Goal: Task Accomplishment & Management: Manage account settings

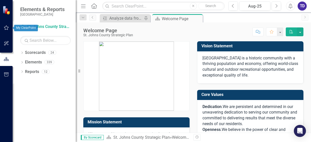
click at [6, 28] on icon "button" at bounding box center [6, 28] width 5 height 4
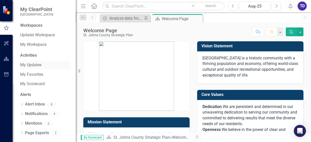
click at [33, 66] on link "My Updates" at bounding box center [45, 65] width 50 height 6
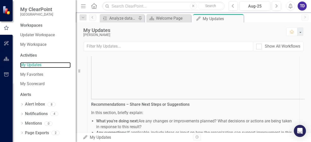
scroll to position [151, 0]
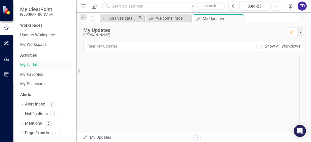
click at [31, 64] on link "My Updates" at bounding box center [45, 65] width 50 height 6
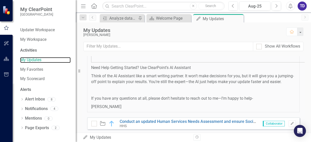
scroll to position [387, 0]
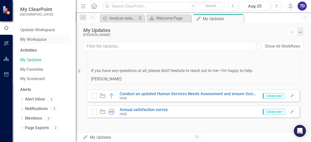
click at [27, 40] on link "My Workspace" at bounding box center [45, 40] width 50 height 6
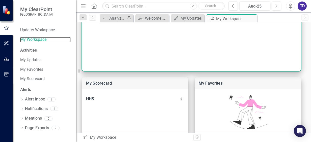
scroll to position [96, 0]
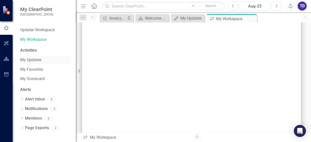
click at [32, 61] on link "My Updates" at bounding box center [45, 60] width 50 height 6
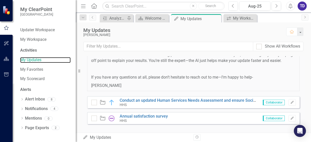
scroll to position [387, 0]
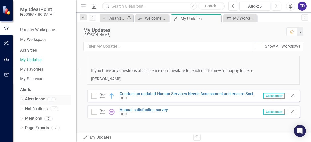
click at [34, 98] on link "Alert Inbox" at bounding box center [35, 100] width 20 height 6
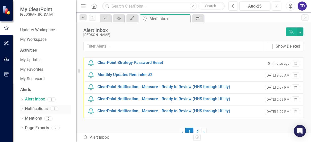
click at [33, 108] on link "Notifications" at bounding box center [36, 109] width 23 height 6
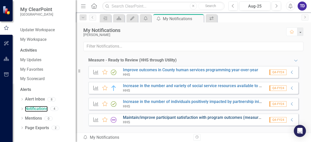
scroll to position [7, 0]
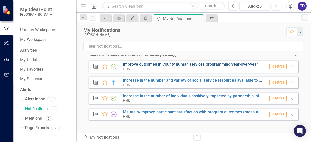
click at [175, 65] on link "Improve outcomes in County human services programming year-over-year" at bounding box center [190, 64] width 135 height 5
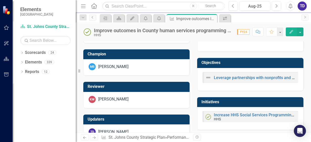
scroll to position [202, 0]
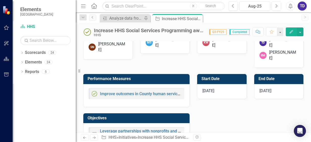
scroll to position [126, 0]
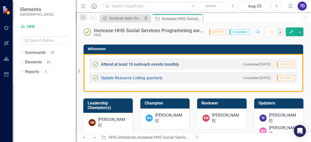
click at [143, 66] on link "Attend at least 10 outreach events monthly" at bounding box center [140, 64] width 78 height 5
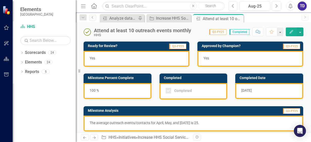
click at [232, 6] on icon "Previous" at bounding box center [233, 6] width 3 height 5
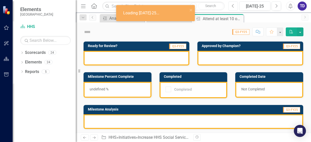
checkbox input "true"
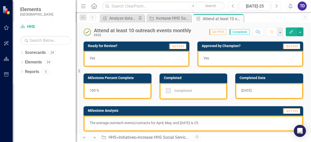
click at [279, 6] on button "Next" at bounding box center [275, 6] width 9 height 9
click at [243, 91] on span "[DATE]" at bounding box center [246, 91] width 10 height 4
click at [241, 91] on span "[DATE]" at bounding box center [246, 91] width 10 height 4
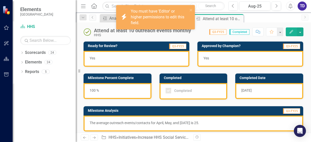
click at [241, 91] on span "[DATE]" at bounding box center [246, 91] width 10 height 4
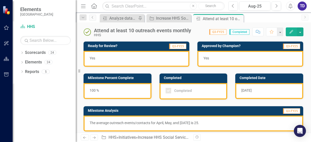
click at [167, 114] on td "Milestone Analysis" at bounding box center [155, 112] width 135 height 8
click at [164, 123] on p "The average outreach events/contacts for April, May, and [DATE] is 25." at bounding box center [193, 123] width 207 height 5
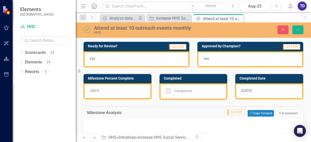
type textarea "<p>The average outreach events/contacts for April, May, and [DATE] is 25.&nbsp;…"
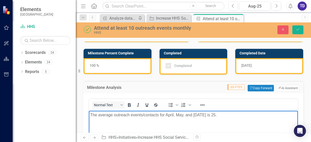
click at [166, 116] on p "The average outreach events/contacts for April, May, and [DATE] is 25." at bounding box center [193, 115] width 206 height 6
drag, startPoint x: 221, startPoint y: 115, endPoint x: 166, endPoint y: 114, distance: 54.5
click at [166, 114] on p "The average outreach events/contacts for July, ,August and Septemebr" at bounding box center [193, 115] width 206 height 6
click at [202, 118] on p "The average outreach events/contacts for August were 21" at bounding box center [193, 115] width 206 height 6
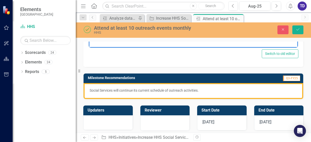
scroll to position [202, 0]
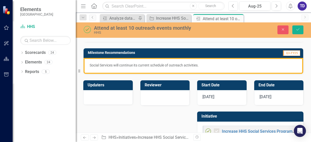
click at [204, 97] on span "[DATE]" at bounding box center [208, 97] width 12 height 5
click at [202, 98] on span "[DATE]" at bounding box center [208, 97] width 12 height 5
click at [204, 98] on span "[DATE]" at bounding box center [208, 97] width 12 height 5
click at [211, 95] on span "[DATE]" at bounding box center [208, 97] width 12 height 5
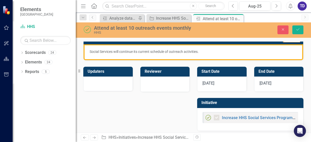
scroll to position [218, 0]
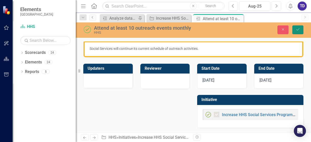
click at [296, 28] on icon "Save" at bounding box center [297, 30] width 5 height 4
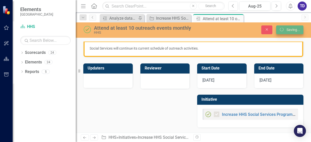
scroll to position [107, 0]
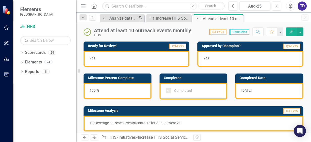
checkbox input "true"
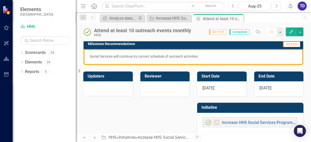
scroll to position [101, 0]
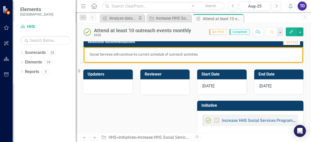
click at [219, 86] on div "[DATE]" at bounding box center [221, 86] width 49 height 15
click at [210, 86] on span "[DATE]" at bounding box center [208, 86] width 12 height 5
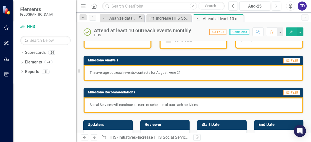
scroll to position [25, 0]
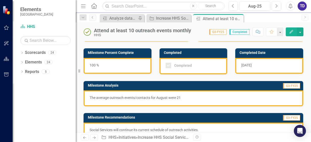
click at [104, 100] on p "The average outreach events/contacts for August were 21" at bounding box center [193, 97] width 207 height 5
click at [100, 99] on p "The average outreach events/contacts for August were 21" at bounding box center [193, 97] width 207 height 5
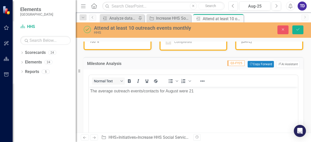
scroll to position [50, 0]
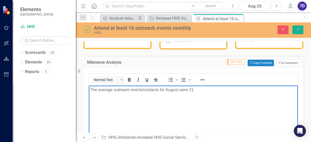
click at [98, 91] on p "The average outreach events/contacts for August were 21" at bounding box center [193, 90] width 206 height 6
click at [184, 90] on p "The outreach events/contacts for August were 21" at bounding box center [193, 90] width 206 height 6
click at [295, 30] on button "Save" at bounding box center [297, 29] width 11 height 9
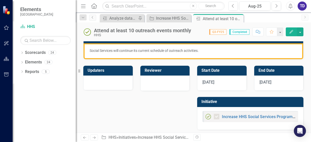
scroll to position [107, 0]
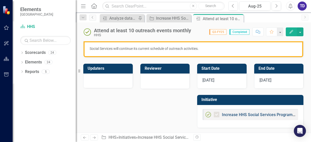
click at [254, 115] on link "Increase HHS Social Services Programming awareness" at bounding box center [272, 115] width 101 height 5
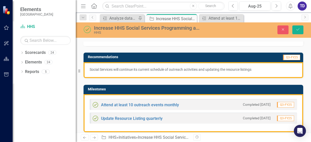
scroll to position [202, 0]
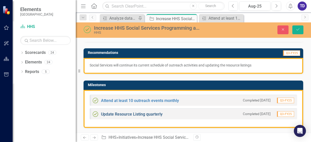
click at [128, 114] on link "Update Resource Listing quarterly" at bounding box center [132, 114] width 62 height 5
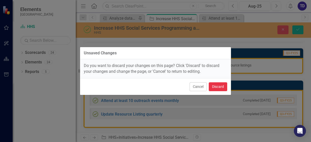
click at [224, 83] on button "Discard" at bounding box center [218, 86] width 18 height 9
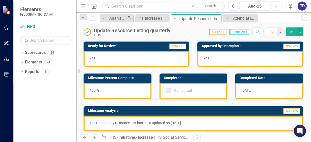
click at [187, 91] on div "Completed" at bounding box center [183, 91] width 18 height 0
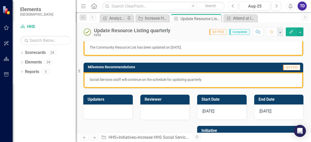
scroll to position [50, 0]
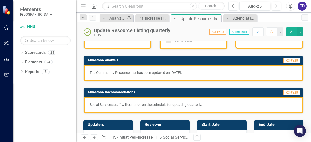
click at [162, 75] on p "The Community Resource List has been updated on [DATE]." at bounding box center [193, 72] width 207 height 5
click at [180, 73] on p "The Community Resource List has been updated on [DATE]." at bounding box center [193, 72] width 207 height 5
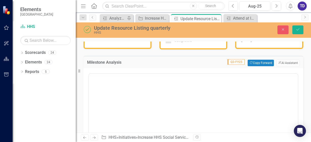
click at [180, 73] on div at bounding box center [193, 123] width 210 height 101
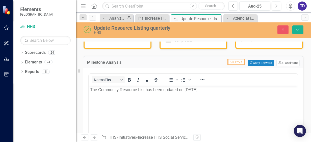
scroll to position [0, 0]
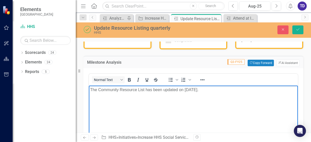
click at [214, 88] on p "The Community Resource List has been updated on [DATE]." at bounding box center [193, 90] width 206 height 6
drag, startPoint x: 214, startPoint y: 88, endPoint x: 185, endPoint y: 90, distance: 29.3
click at [185, 90] on p "The Community Resource List has been updated on [DATE]." at bounding box center [193, 90] width 206 height 6
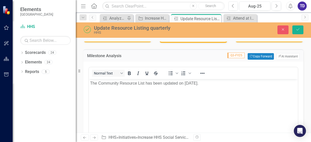
scroll to position [42, 0]
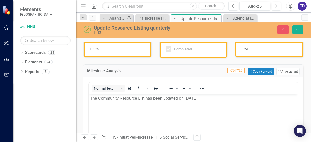
click at [258, 50] on div "[DATE]" at bounding box center [269, 50] width 68 height 16
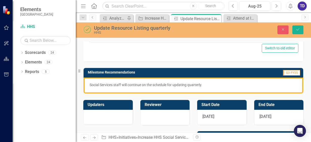
scroll to position [168, 0]
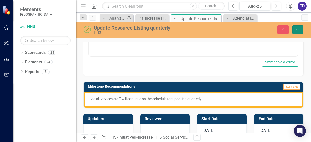
click at [300, 32] on button "Save" at bounding box center [297, 29] width 11 height 9
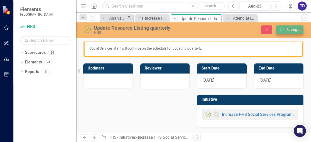
scroll to position [107, 0]
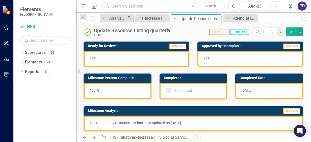
checkbox input "true"
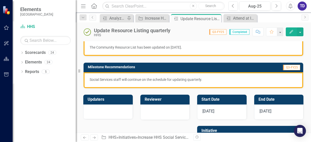
scroll to position [101, 0]
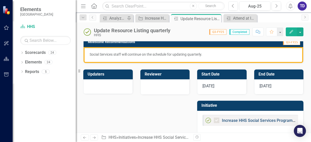
click at [244, 122] on link "Increase HHS Social Services Programming awareness" at bounding box center [272, 120] width 101 height 5
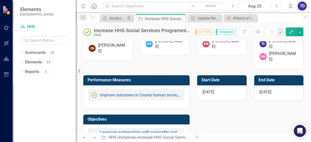
scroll to position [226, 0]
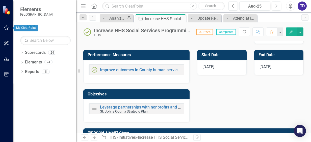
click at [7, 28] on icon "button" at bounding box center [6, 28] width 5 height 4
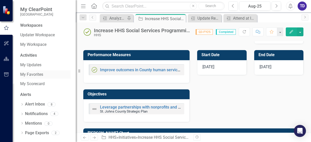
click at [36, 76] on link "My Favorites" at bounding box center [45, 75] width 50 height 6
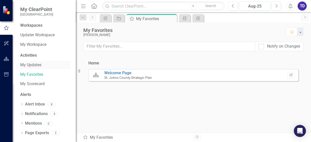
click at [39, 65] on link "My Updates" at bounding box center [45, 65] width 50 height 6
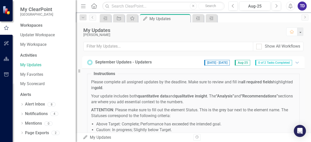
click at [242, 62] on span "Aug-25" at bounding box center [242, 63] width 15 height 6
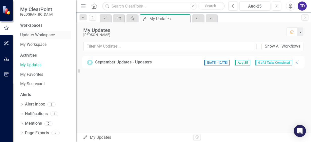
click at [30, 37] on link "Updater Workspace" at bounding box center [45, 35] width 50 height 6
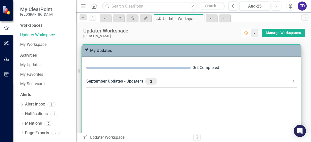
click at [159, 67] on span at bounding box center [138, 68] width 104 height 2
click at [151, 82] on span "2" at bounding box center [151, 81] width 8 height 5
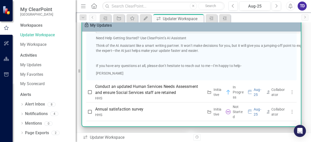
scroll to position [336, 0]
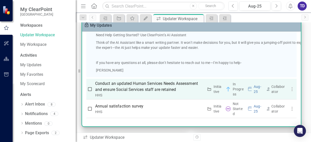
click at [143, 86] on p "Conduct an updated Human Services Needs Assessment and ensure Social Services s…" at bounding box center [149, 87] width 108 height 12
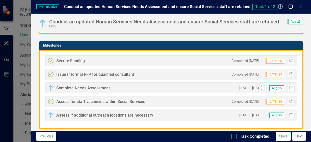
scroll to position [126, 0]
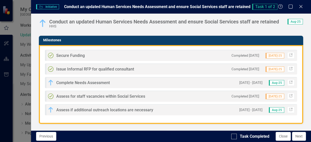
click at [103, 82] on span "Complete Needs Assessment" at bounding box center [82, 82] width 53 height 5
click at [276, 82] on span "Aug-25" at bounding box center [276, 83] width 15 height 6
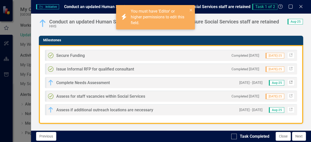
click at [289, 81] on icon "Link" at bounding box center [291, 82] width 4 height 3
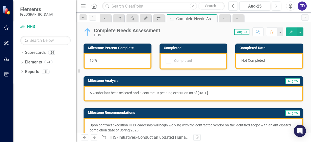
scroll to position [25, 0]
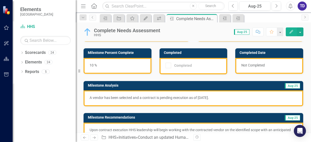
click at [204, 99] on p "A vendor has been selected and a contract is pending execution as of [DATE]." at bounding box center [193, 97] width 207 height 5
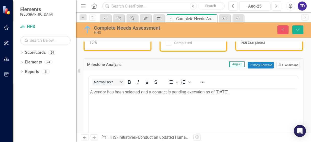
scroll to position [50, 0]
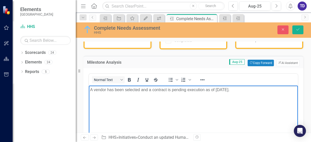
drag, startPoint x: 245, startPoint y: 90, endPoint x: 89, endPoint y: 99, distance: 156.4
click at [89, 99] on html "A vendor has been selected and a contract is pending execution as of [DATE]." at bounding box center [193, 124] width 209 height 76
click at [164, 90] on p "Contract has been executed and meeting with vendor is underway" at bounding box center [193, 90] width 206 height 6
click at [216, 91] on p "Contract has been executed and meetings with vendor is underway" at bounding box center [193, 90] width 206 height 6
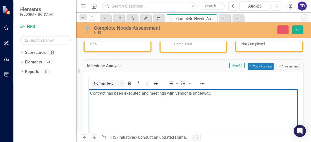
scroll to position [0, 0]
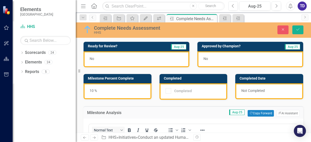
click at [116, 90] on div "10 %" at bounding box center [117, 91] width 68 height 16
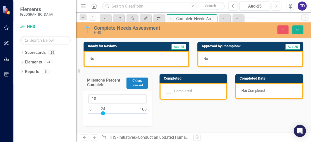
click at [103, 113] on div at bounding box center [117, 114] width 58 height 6
type input "25"
click at [104, 113] on div at bounding box center [104, 113] width 4 height 4
click at [302, 28] on button "Save" at bounding box center [297, 29] width 11 height 9
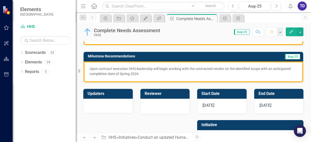
scroll to position [112, 0]
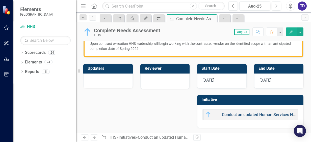
click at [246, 114] on link "Conduct an updated Human Services Needs Assessment and ensure Social Services s…" at bounding box center [315, 115] width 186 height 5
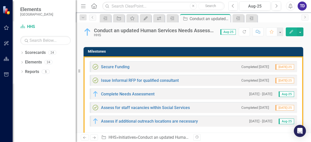
scroll to position [126, 0]
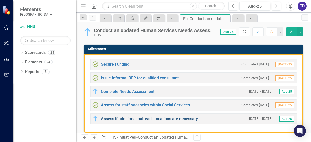
click at [189, 120] on link "Assess if additional outreach locations are necessary" at bounding box center [149, 119] width 97 height 5
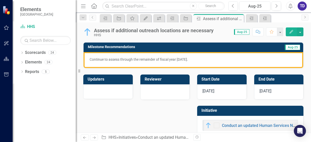
scroll to position [112, 0]
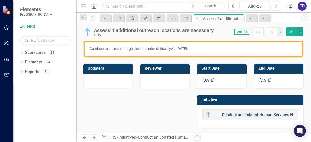
click at [247, 114] on link "Conduct an updated Human Services Needs Assessment and ensure Social Services s…" at bounding box center [315, 115] width 186 height 5
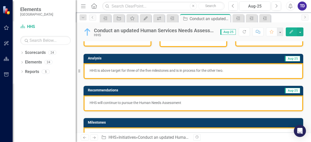
scroll to position [50, 0]
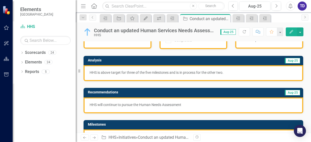
click at [177, 75] on div "HHS is above target for three of the five milestones and is in process for the …" at bounding box center [192, 73] width 219 height 16
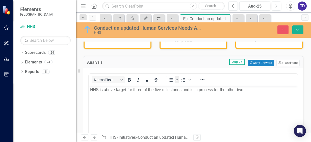
scroll to position [0, 0]
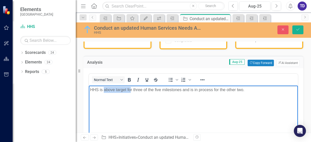
drag, startPoint x: 104, startPoint y: 90, endPoint x: 130, endPoint y: 88, distance: 26.0
click at [130, 88] on p "HHS is above target for three of the five milestones and is in process for the …" at bounding box center [193, 90] width 206 height 6
click at [298, 29] on icon "Save" at bounding box center [297, 30] width 5 height 4
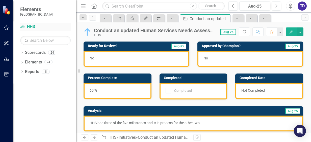
click at [30, 26] on link "Scorecard HHS" at bounding box center [45, 27] width 50 height 6
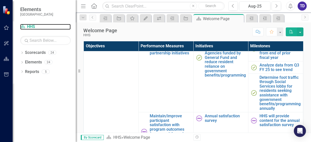
scroll to position [151, 0]
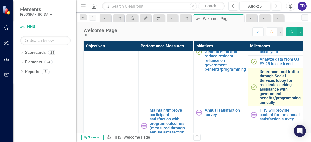
click at [274, 85] on link "Determine foot traffic through Social Services lobby for residents seeking assi…" at bounding box center [279, 88] width 41 height 36
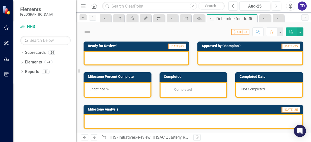
checkbox input "true"
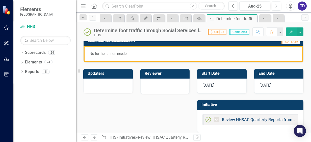
scroll to position [114, 0]
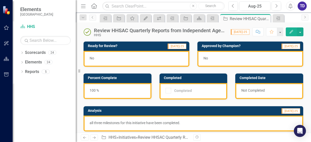
checkbox input "true"
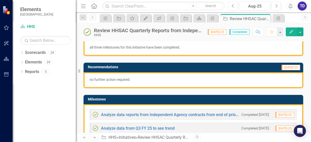
scroll to position [101, 0]
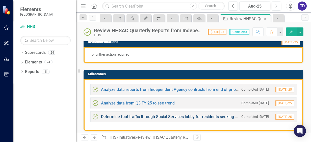
click at [177, 118] on link "Determine foot traffic through Social Services lobby for residents seeking assi…" at bounding box center [222, 117] width 243 height 5
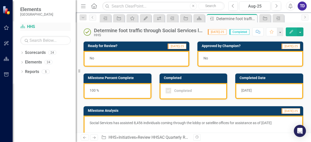
click at [26, 26] on link "Scorecard HHS" at bounding box center [45, 27] width 50 height 6
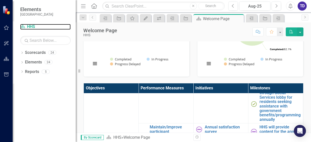
scroll to position [151, 0]
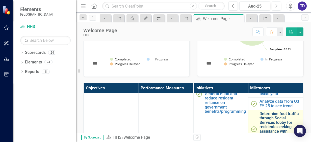
click at [273, 124] on link "Determine foot traffic through Social Services lobby for residents seeking assi…" at bounding box center [279, 130] width 41 height 36
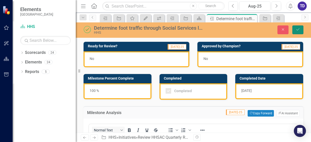
click at [298, 31] on icon "Save" at bounding box center [297, 30] width 5 height 4
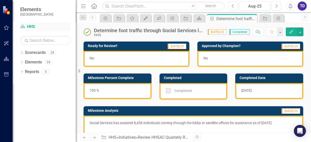
click at [31, 27] on link "Scorecard HHS" at bounding box center [45, 27] width 50 height 6
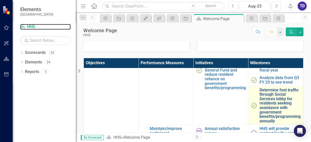
scroll to position [151, 0]
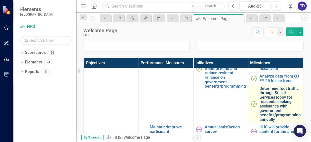
click at [265, 111] on link "Determine foot traffic through Social Services lobby for residents seeking assi…" at bounding box center [279, 105] width 41 height 36
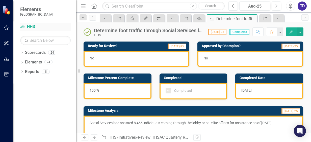
click at [33, 28] on link "Scorecard HHS" at bounding box center [45, 27] width 50 height 6
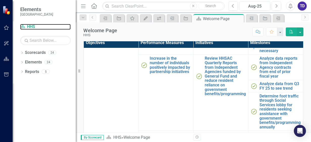
scroll to position [126, 0]
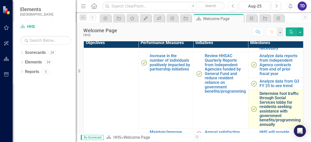
click at [281, 106] on link "Determine foot traffic through Social Services lobby for residents seeking assi…" at bounding box center [279, 110] width 41 height 36
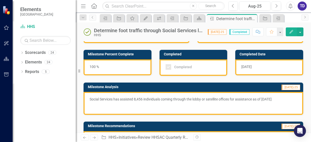
scroll to position [25, 0]
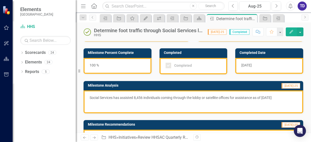
click at [134, 31] on div "Determine foot traffic through Social Services lobby for residents seeking assi…" at bounding box center [148, 31] width 109 height 6
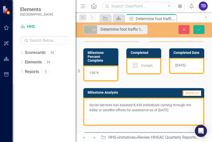
drag, startPoint x: 112, startPoint y: 29, endPoint x: 93, endPoint y: 30, distance: 18.7
click at [93, 30] on icon at bounding box center [94, 30] width 3 height 2
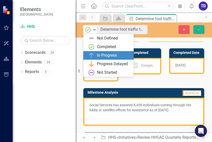
click at [100, 56] on div "In Progress" at bounding box center [107, 56] width 20 height 6
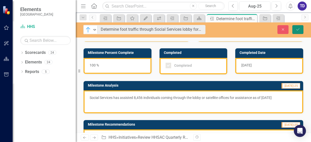
click at [298, 29] on icon "Save" at bounding box center [297, 30] width 5 height 4
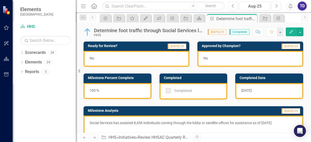
checkbox input "true"
click at [167, 33] on div "Determine foot traffic through Social Services lobby for residents seeking assi…" at bounding box center [148, 31] width 109 height 6
click at [162, 32] on div "Determine foot traffic through Social Services lobby for residents seeking assi…" at bounding box center [148, 31] width 109 height 6
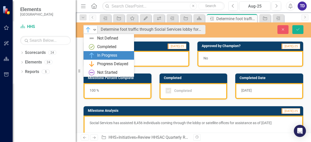
click at [94, 31] on icon "Expand" at bounding box center [94, 30] width 5 height 4
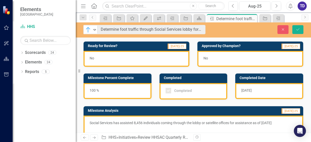
click at [159, 40] on div "In Progress Expand Determine foot traffic through Social Services lobby for res…" at bounding box center [193, 77] width 235 height 110
click at [93, 29] on icon "Expand" at bounding box center [94, 30] width 5 height 4
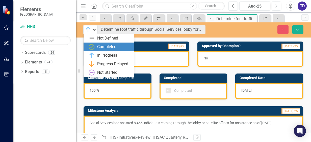
click at [106, 46] on div "Completed" at bounding box center [106, 47] width 19 height 6
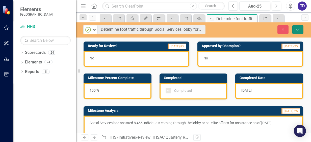
click at [298, 29] on icon "Save" at bounding box center [297, 30] width 5 height 4
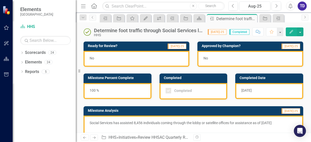
checkbox input "true"
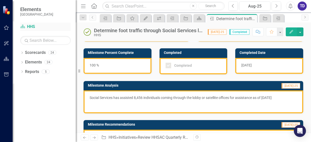
click at [34, 25] on link "Scorecard HHS" at bounding box center [45, 27] width 50 height 6
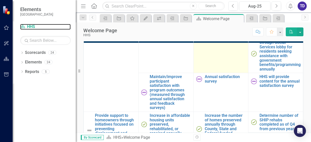
scroll to position [202, 0]
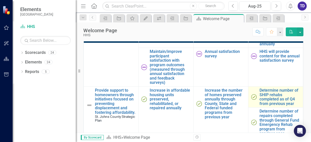
click at [251, 97] on img at bounding box center [254, 97] width 6 height 6
click at [259, 95] on link "Determine number of SHIP rehabs completed as of Q4 from previous year" at bounding box center [279, 97] width 41 height 18
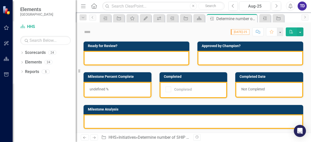
checkbox input "true"
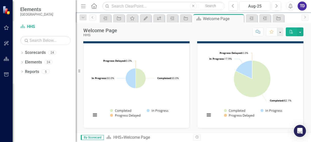
scroll to position [76, 0]
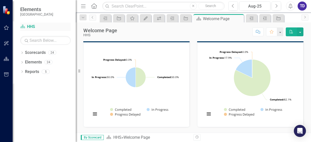
click at [34, 26] on link "Scorecard HHS" at bounding box center [45, 27] width 50 height 6
click at [31, 28] on link "Scorecard HHS" at bounding box center [45, 27] width 50 height 6
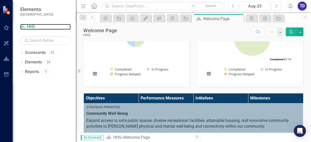
scroll to position [151, 0]
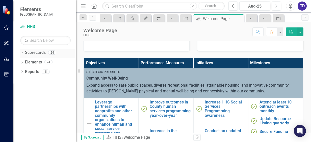
click at [30, 53] on link "Scorecards" at bounding box center [35, 53] width 21 height 6
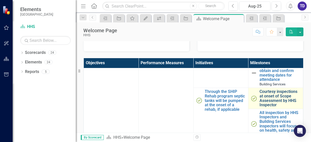
scroll to position [429, 0]
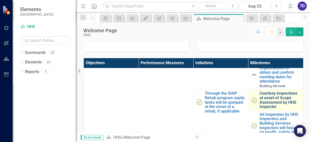
click at [263, 94] on link "Courtesy inspections at onset of Scope Assessment by HHS Inspector" at bounding box center [279, 100] width 41 height 18
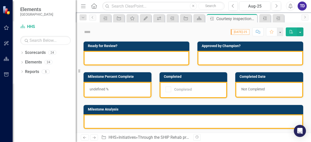
checkbox input "true"
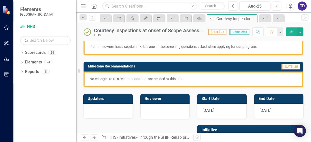
scroll to position [107, 0]
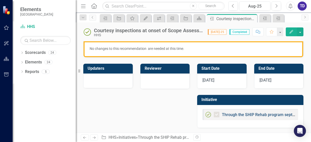
click at [246, 115] on link "Through the SHIP Rehab program septic tanks will be pumped at the onset of a re…" at bounding box center [311, 115] width 179 height 5
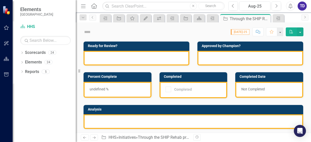
checkbox input "true"
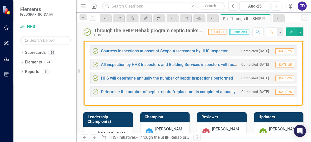
scroll to position [126, 0]
